Goal: Transaction & Acquisition: Purchase product/service

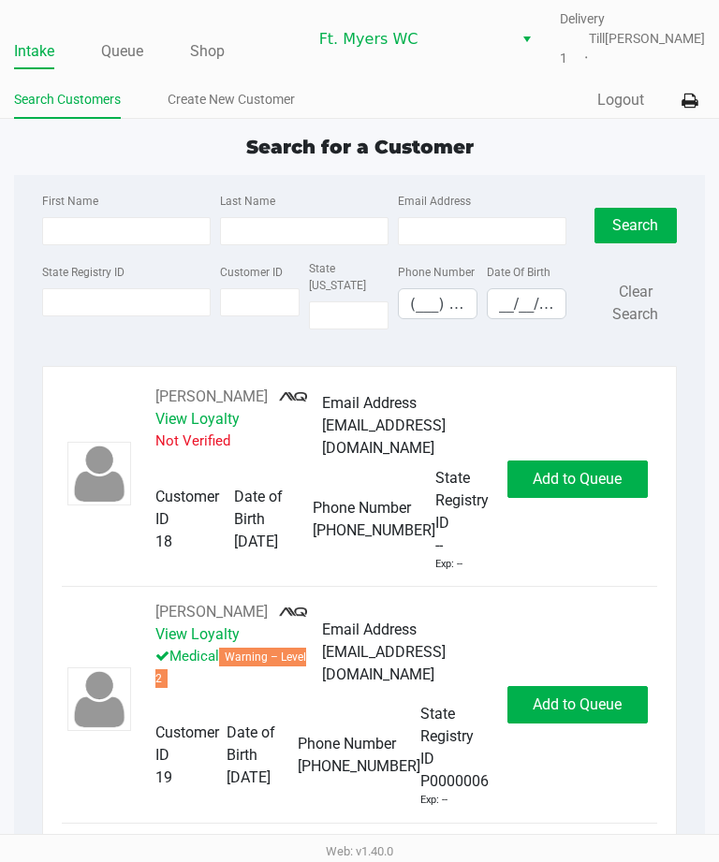
click at [131, 39] on link "Queue" at bounding box center [122, 51] width 42 height 26
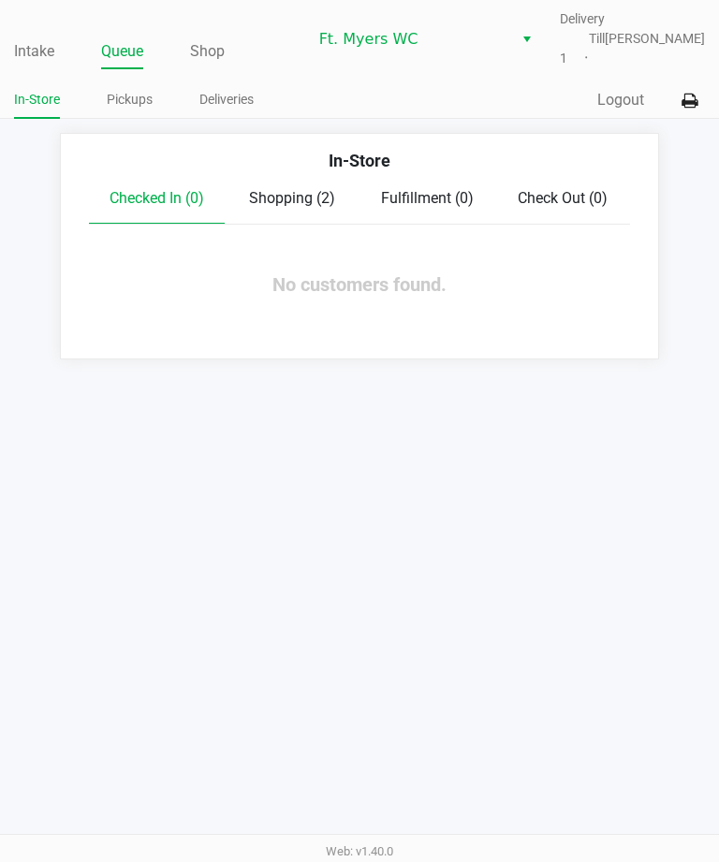
click at [247, 94] on link "Deliveries" at bounding box center [226, 99] width 54 height 23
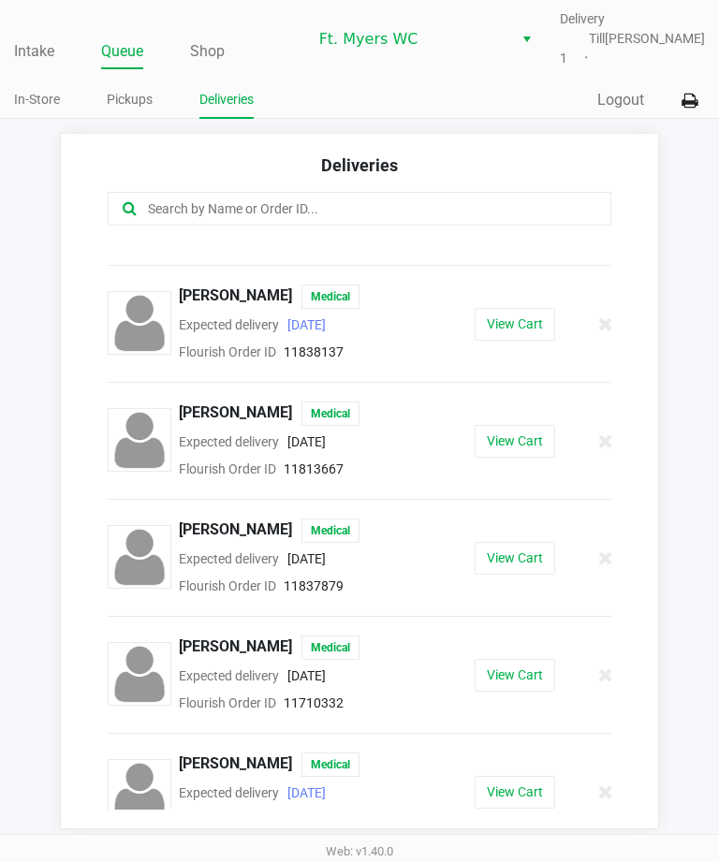
scroll to position [80, 0]
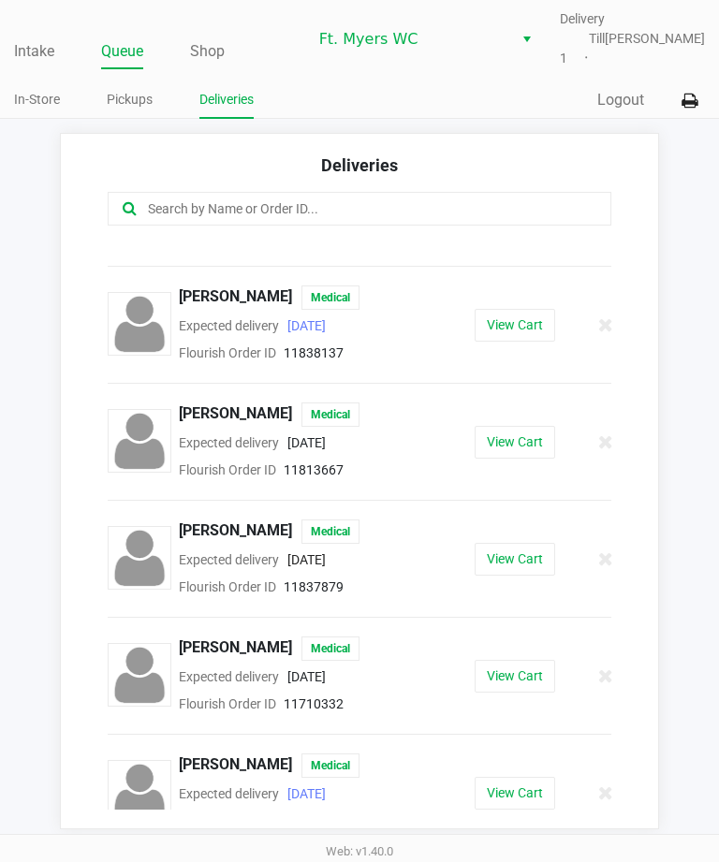
click at [521, 805] on button "View Cart" at bounding box center [514, 793] width 80 height 33
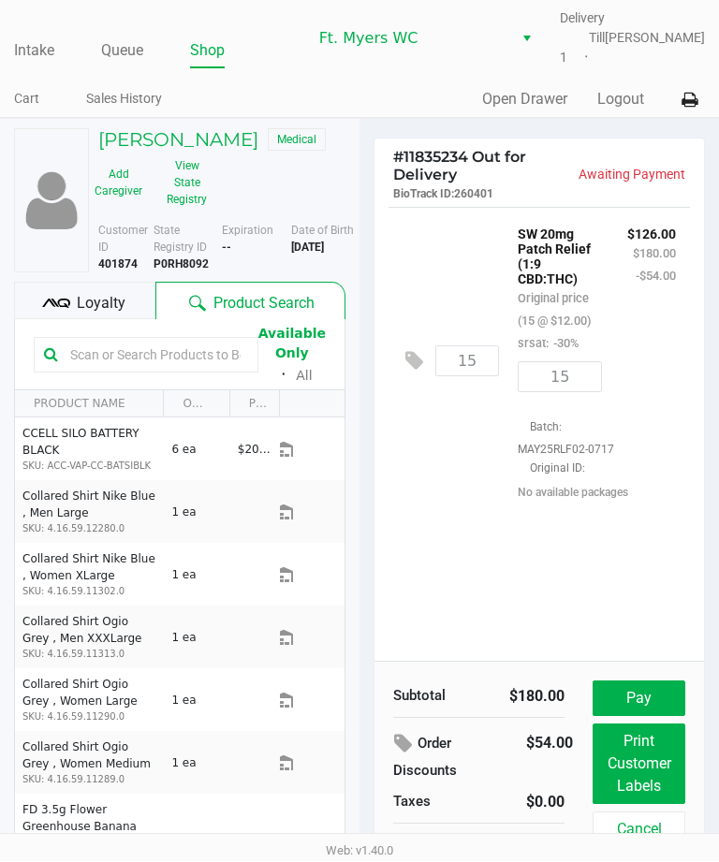
scroll to position [17, 0]
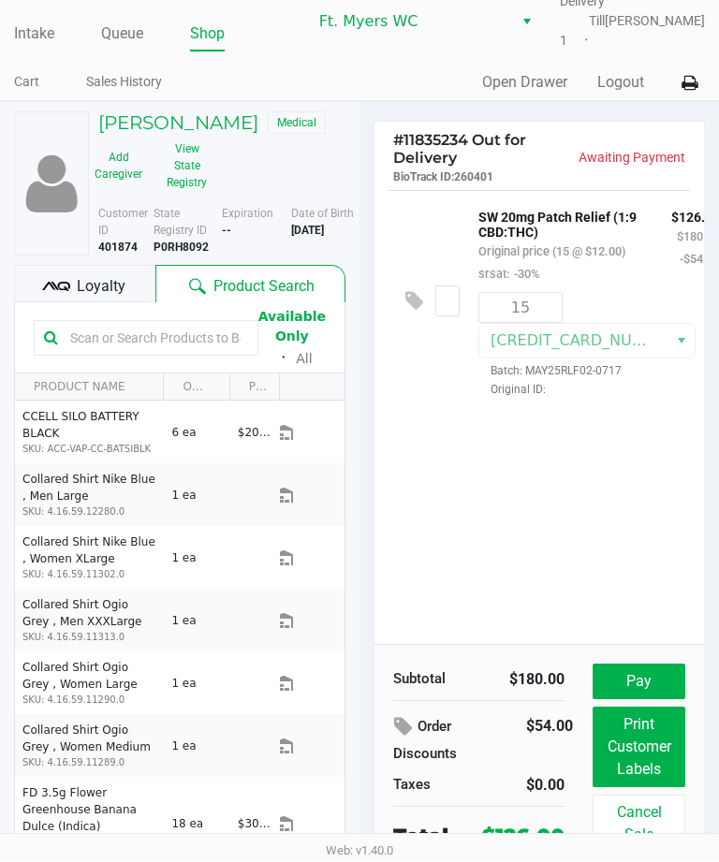
click at [645, 672] on button "Pay" at bounding box center [638, 682] width 93 height 36
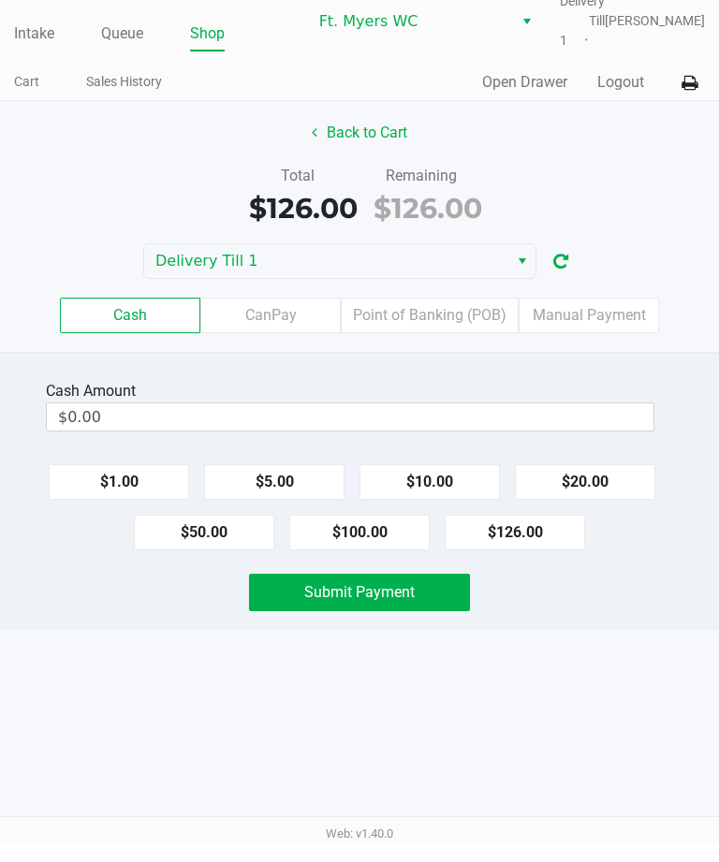
click at [489, 320] on label "Point of Banking (POB)" at bounding box center [430, 333] width 178 height 36
click at [0, 0] on 7 "Point of Banking (POB)" at bounding box center [0, 0] width 0 height 0
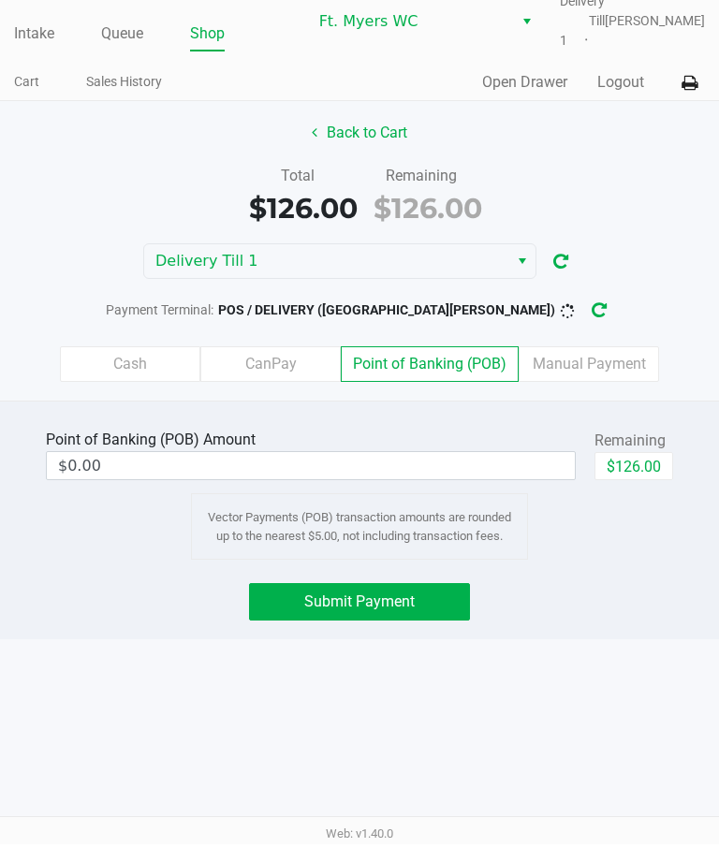
click at [420, 601] on button "Submit Payment" at bounding box center [359, 619] width 221 height 37
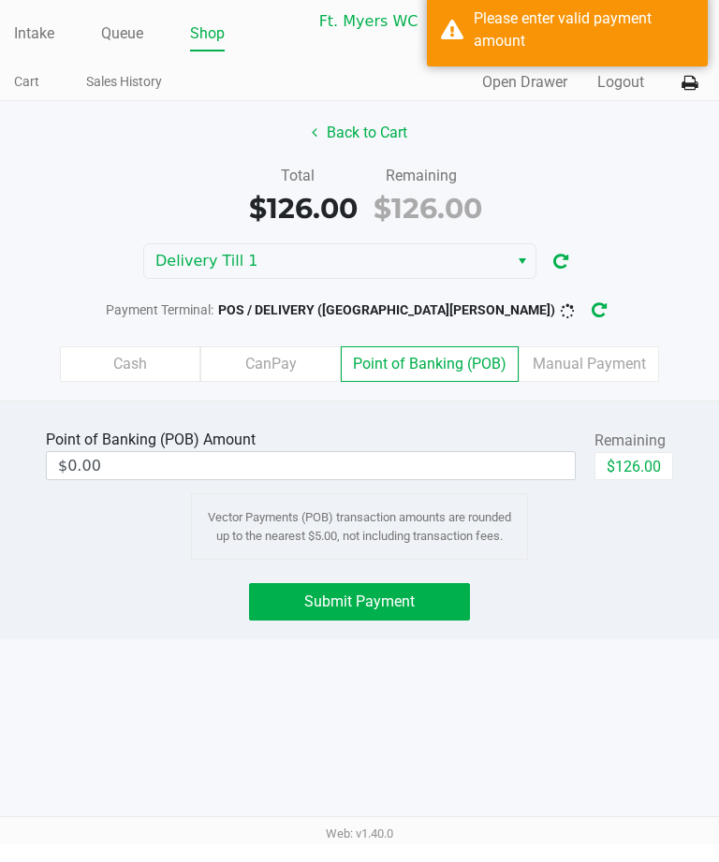
click at [645, 470] on button "$126.00" at bounding box center [633, 484] width 79 height 28
type input "$126.00"
click at [427, 601] on button "Submit Payment" at bounding box center [359, 619] width 221 height 37
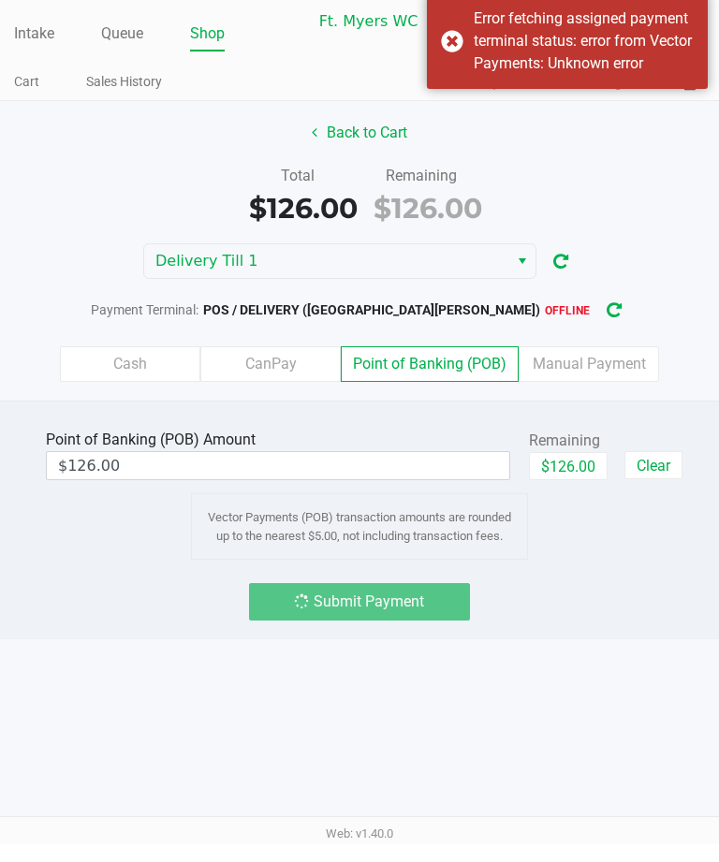
click at [599, 311] on button "button" at bounding box center [614, 328] width 30 height 35
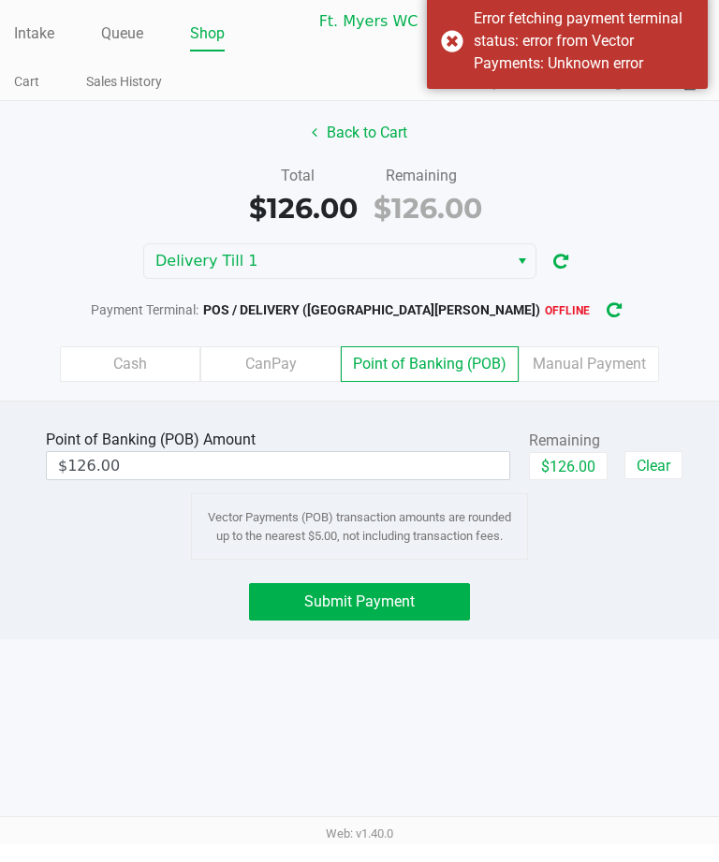
scroll to position [18, 0]
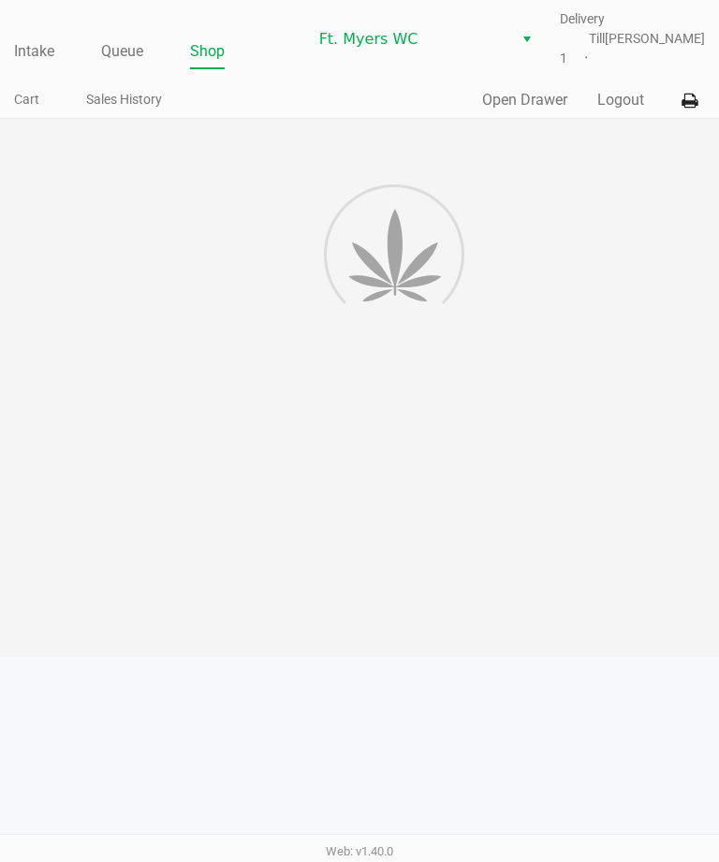
scroll to position [60, 0]
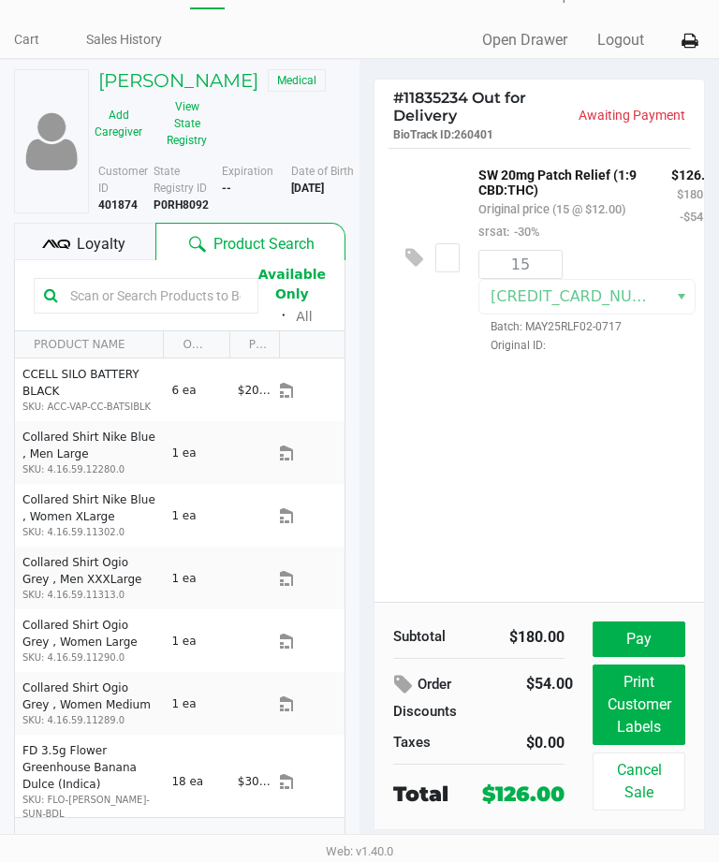
click at [401, 856] on div "Web: v1.40.0" at bounding box center [359, 851] width 719 height 34
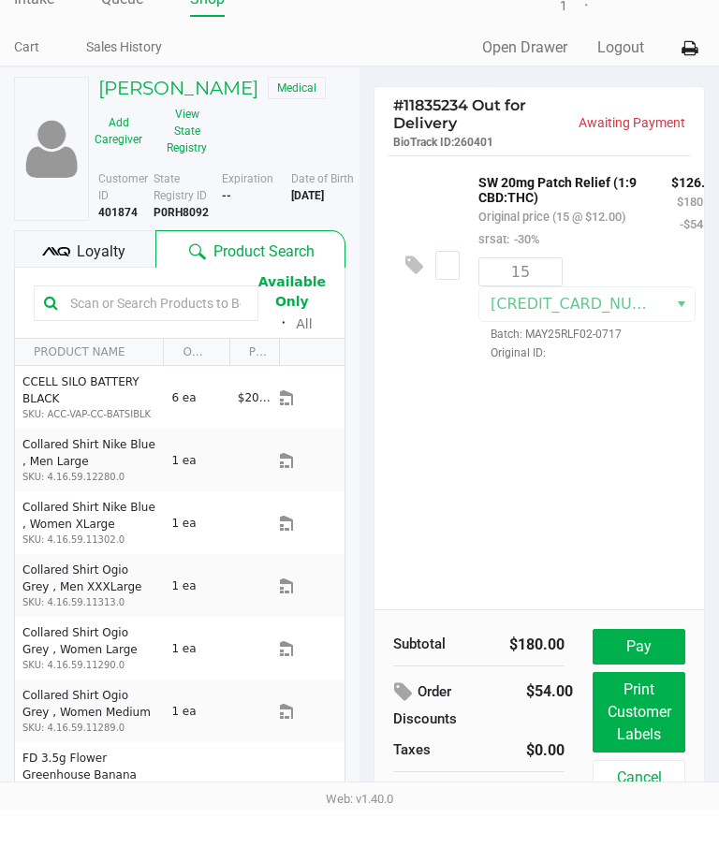
scroll to position [17, 0]
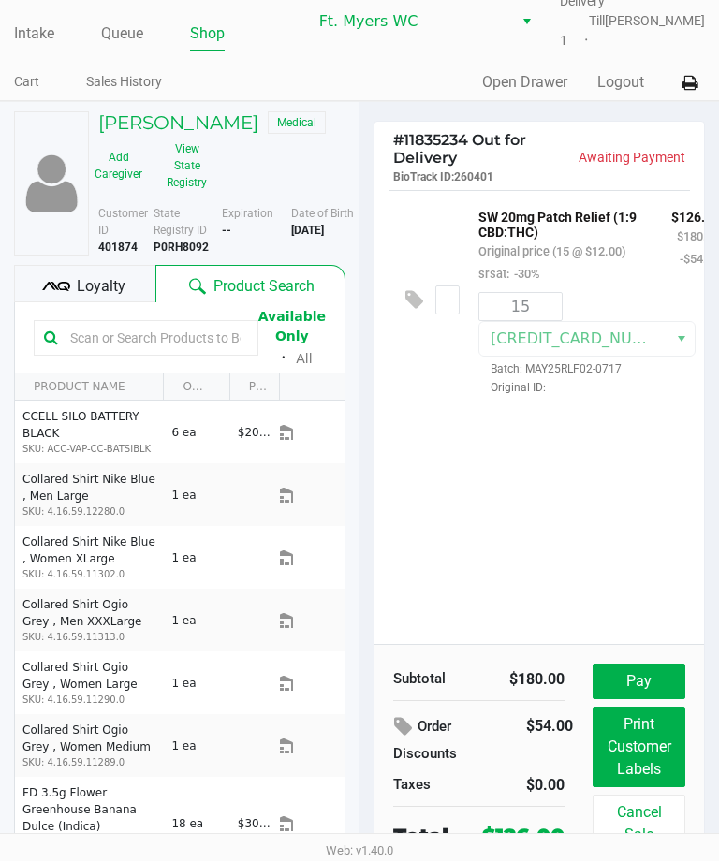
click at [621, 688] on button "Pay" at bounding box center [638, 682] width 93 height 36
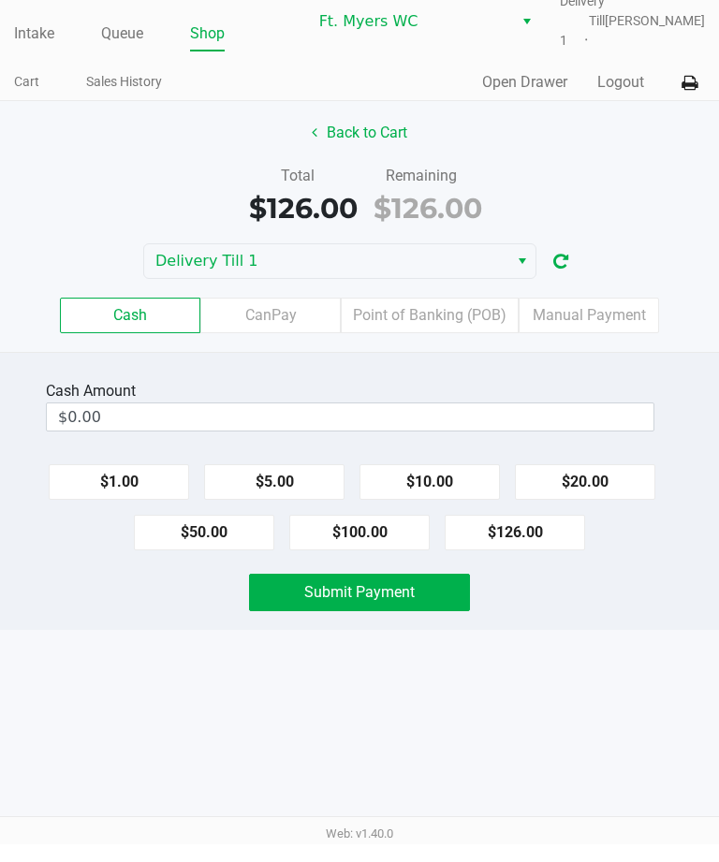
click at [400, 326] on label "Point of Banking (POB)" at bounding box center [430, 333] width 178 height 36
click at [0, 0] on 7 "Point of Banking (POB)" at bounding box center [0, 0] width 0 height 0
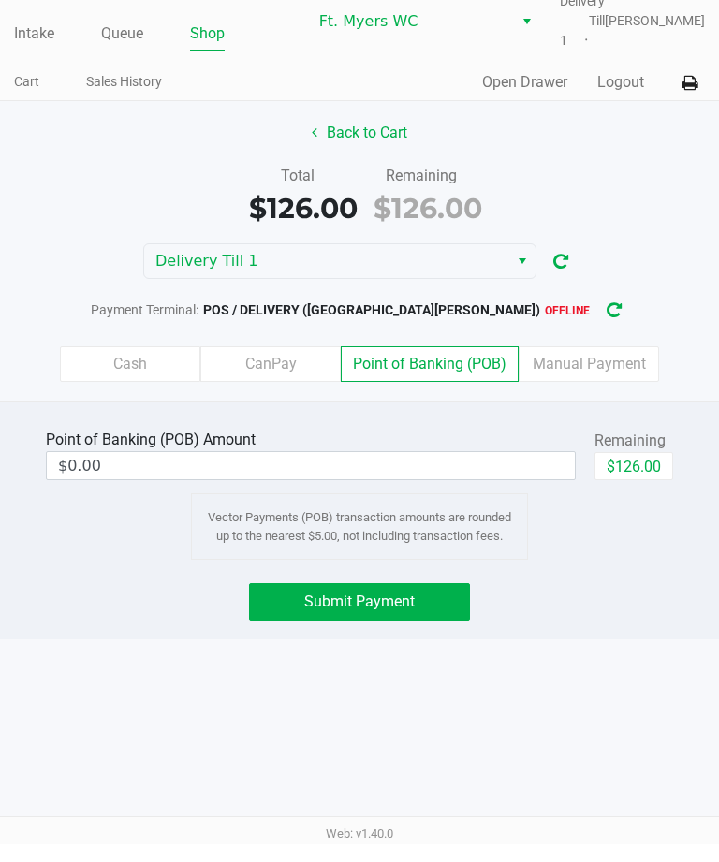
click at [606, 322] on icon "button" at bounding box center [613, 328] width 15 height 13
click at [368, 610] on button "Submit Payment" at bounding box center [359, 619] width 221 height 37
click at [342, 133] on button "Back to Cart" at bounding box center [359, 151] width 120 height 36
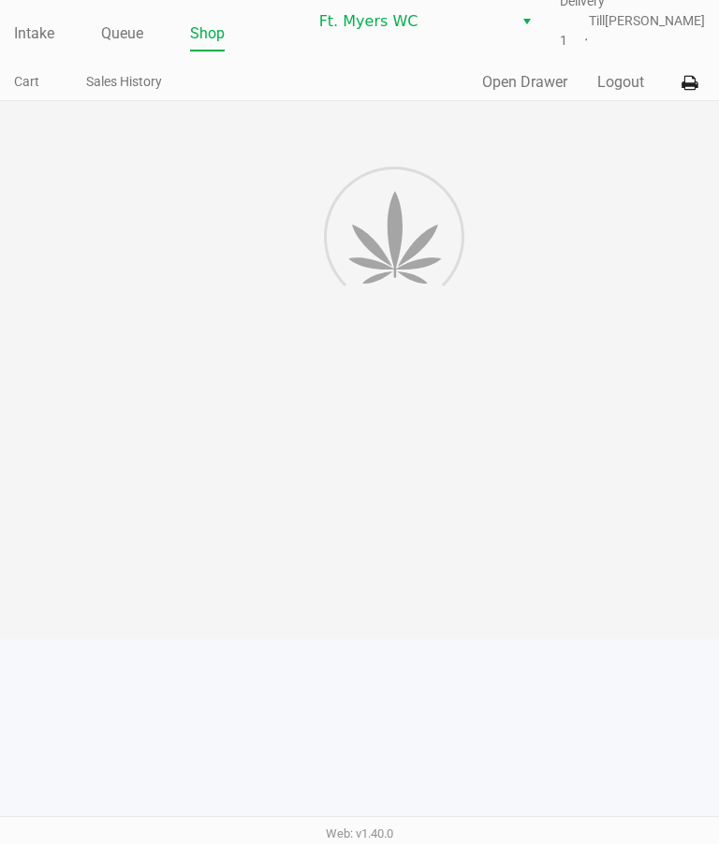
scroll to position [17, 0]
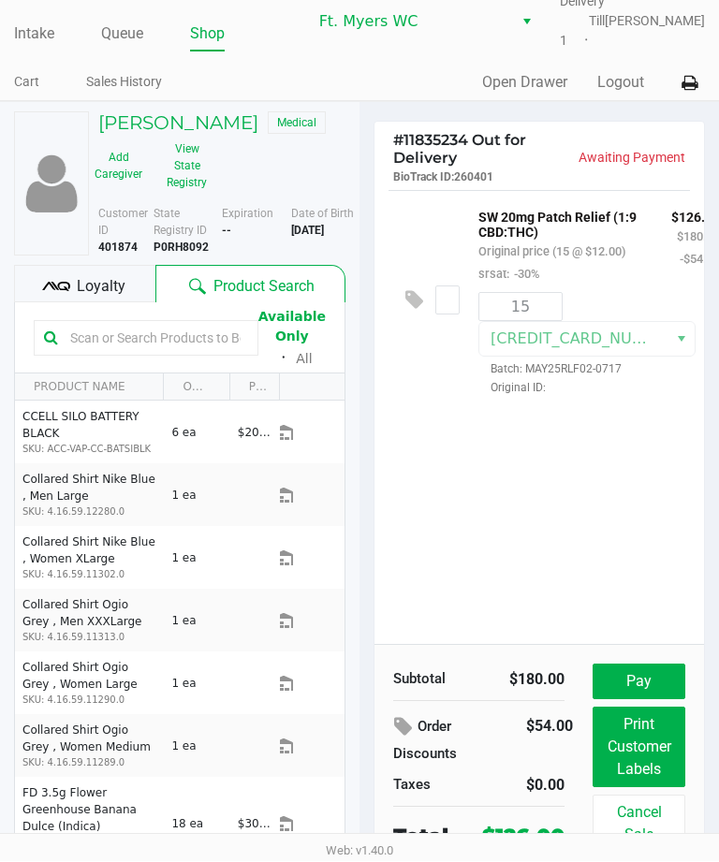
click at [643, 677] on button "Pay" at bounding box center [638, 682] width 93 height 36
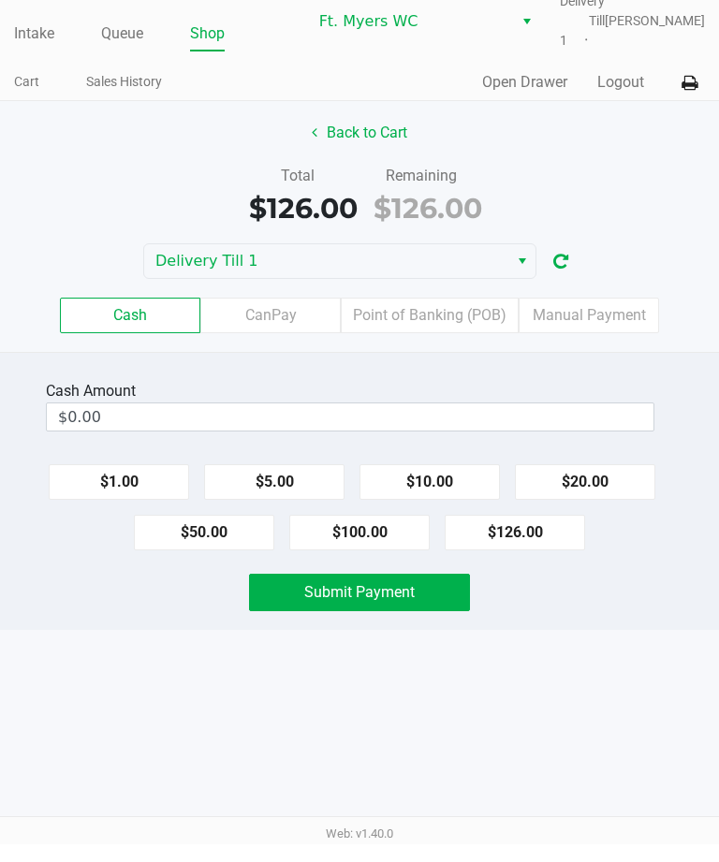
click at [453, 329] on label "Point of Banking (POB)" at bounding box center [430, 333] width 178 height 36
click at [0, 0] on 7 "Point of Banking (POB)" at bounding box center [0, 0] width 0 height 0
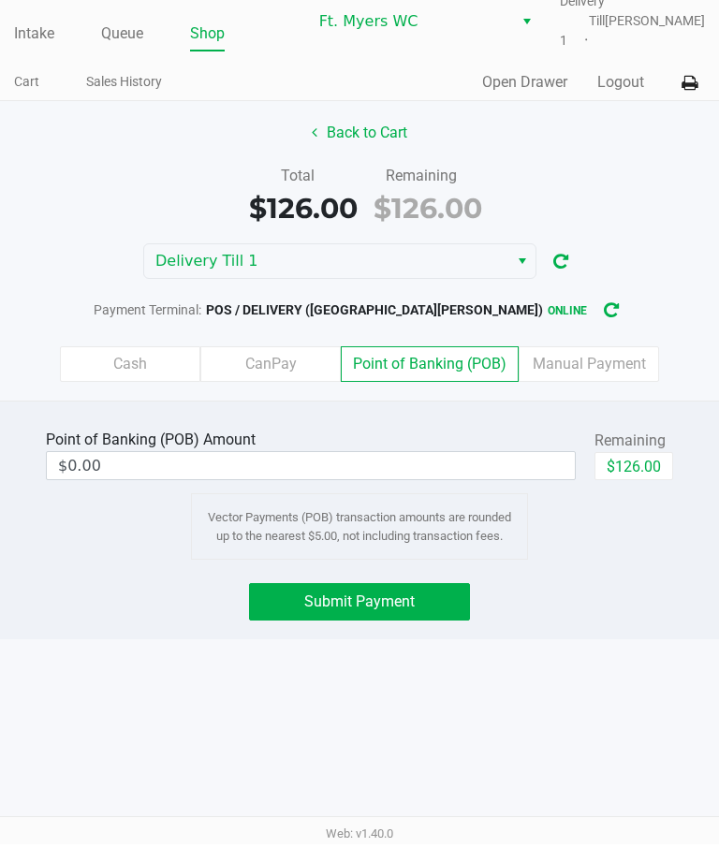
click at [643, 470] on button "$126.00" at bounding box center [633, 484] width 79 height 28
type input "$126.00"
click at [319, 610] on span "Submit Payment" at bounding box center [359, 619] width 110 height 18
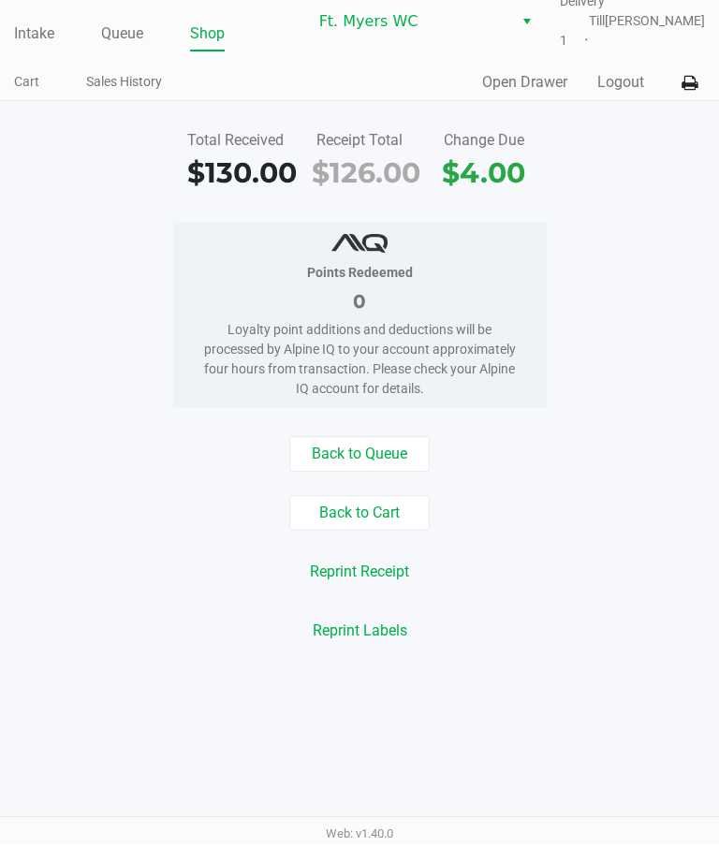
click at [243, 750] on div "Intake Queue Shop Ft. [PERSON_NAME] Delivery Till 1 [PERSON_NAME] Cart Sales Hi…" at bounding box center [359, 431] width 719 height 862
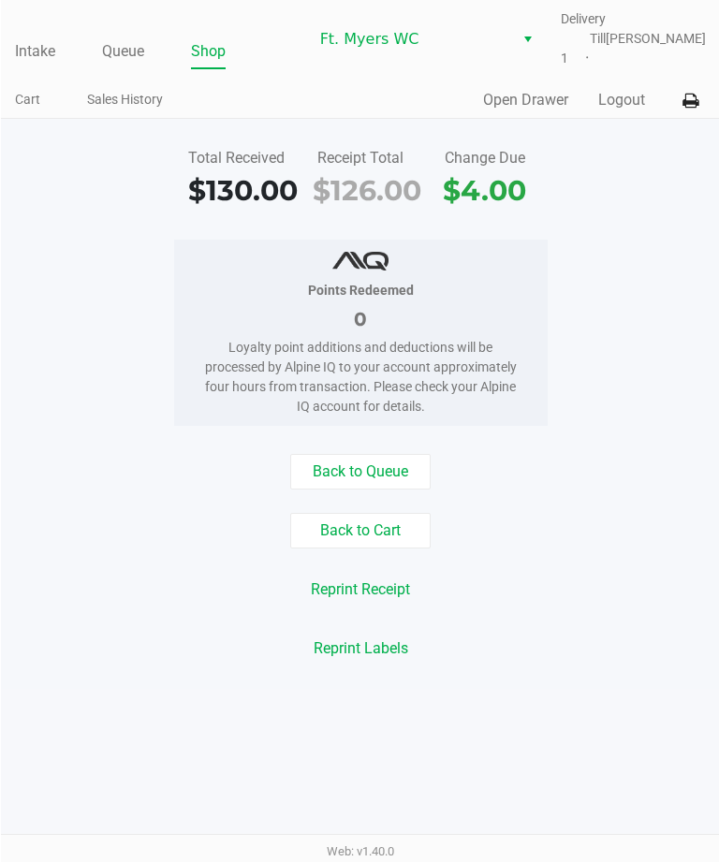
click at [332, 855] on div "Intake Queue Shop Ft. [PERSON_NAME] Delivery Till 1 [PERSON_NAME] Cart Sales Hi…" at bounding box center [359, 431] width 719 height 862
click at [298, 780] on div "Intake Queue Shop Ft. [PERSON_NAME] Delivery Till 1 [PERSON_NAME] Cart Sales Hi…" at bounding box center [359, 431] width 719 height 862
click at [36, 54] on link "Intake" at bounding box center [34, 51] width 40 height 26
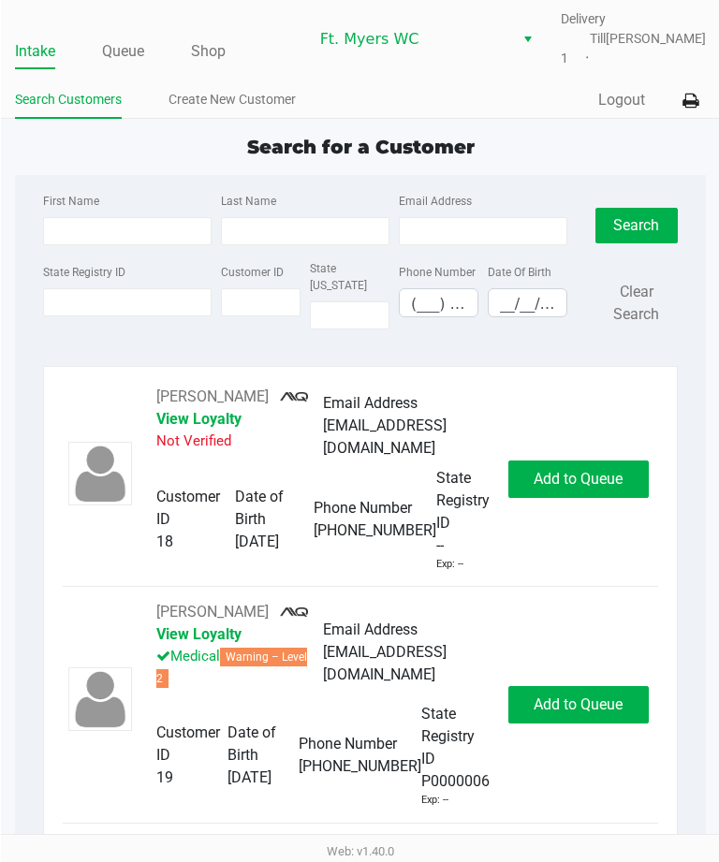
click at [111, 50] on link "Queue" at bounding box center [122, 51] width 42 height 26
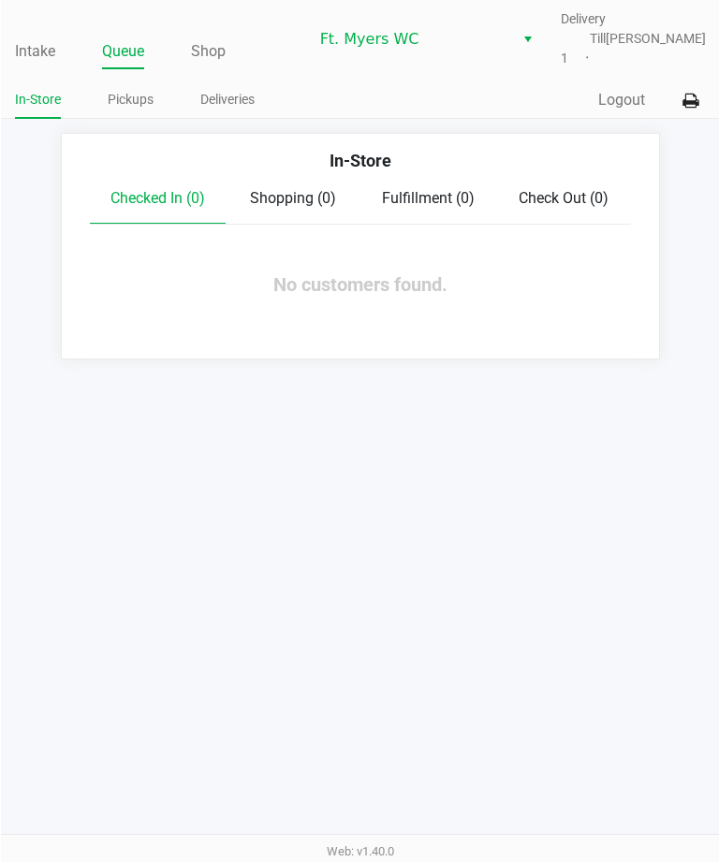
click at [221, 105] on link "Deliveries" at bounding box center [226, 99] width 54 height 23
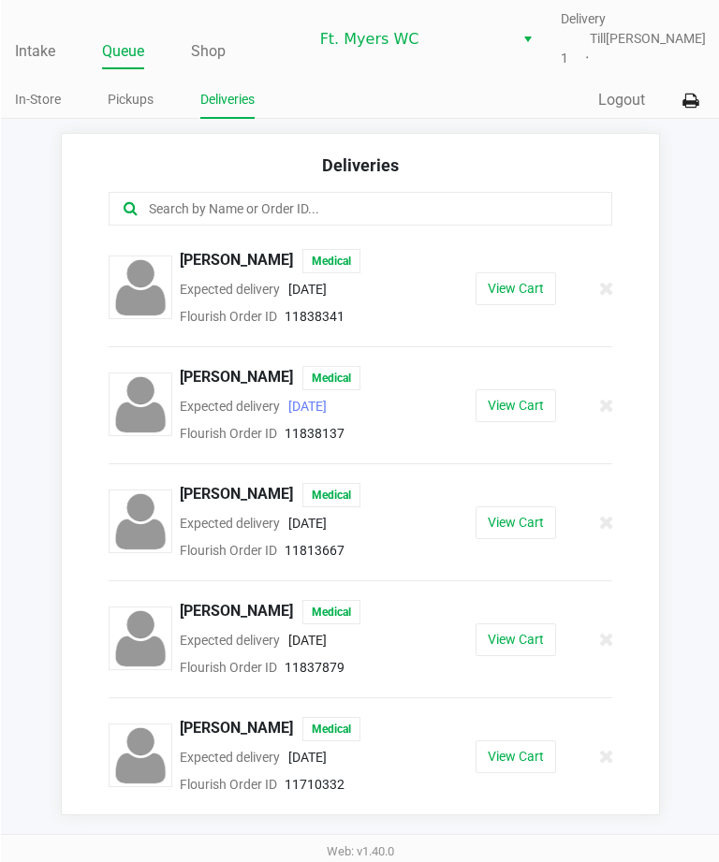
click at [515, 407] on button "View Cart" at bounding box center [514, 405] width 80 height 33
